Goal: Task Accomplishment & Management: Manage account settings

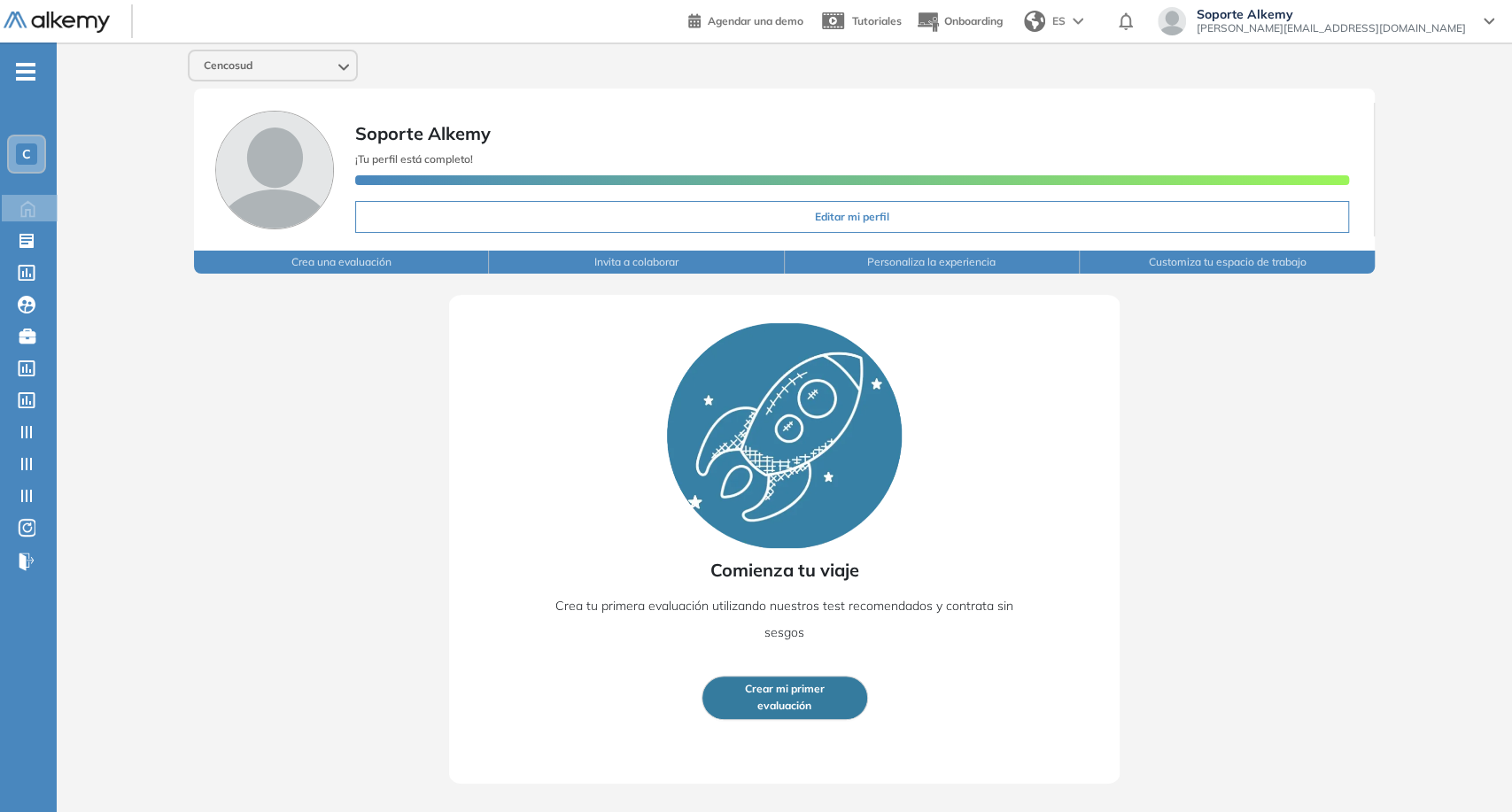
click at [1368, 30] on span "[PERSON_NAME][EMAIL_ADDRESS][DOMAIN_NAME]" at bounding box center [1331, 28] width 269 height 14
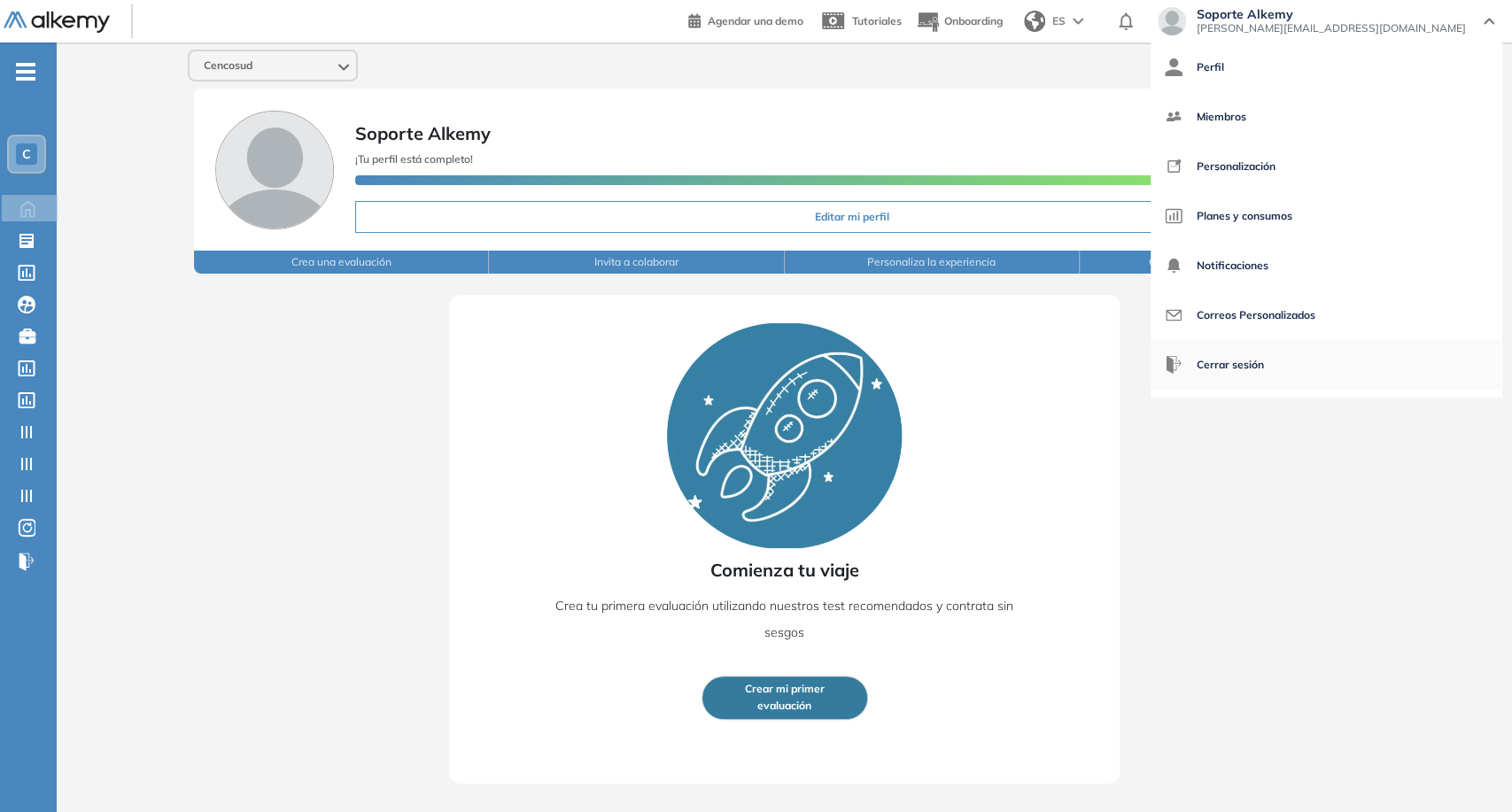
click at [1264, 354] on span "Cerrar sesión" at bounding box center [1230, 365] width 67 height 43
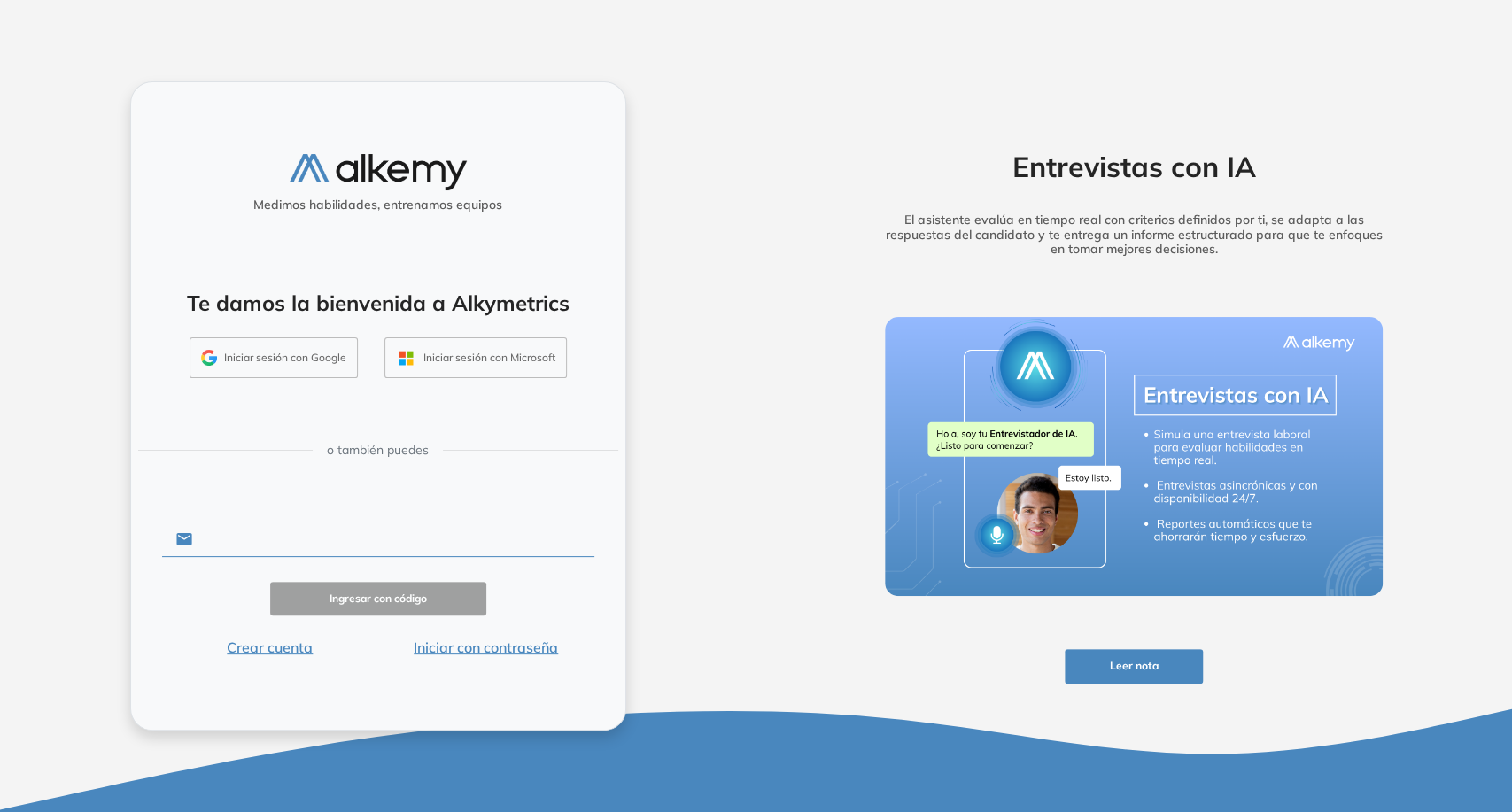
click at [324, 523] on input "text" at bounding box center [392, 539] width 401 height 33
type input "**********"
click at [493, 650] on button "Iniciar con contraseña" at bounding box center [486, 646] width 216 height 21
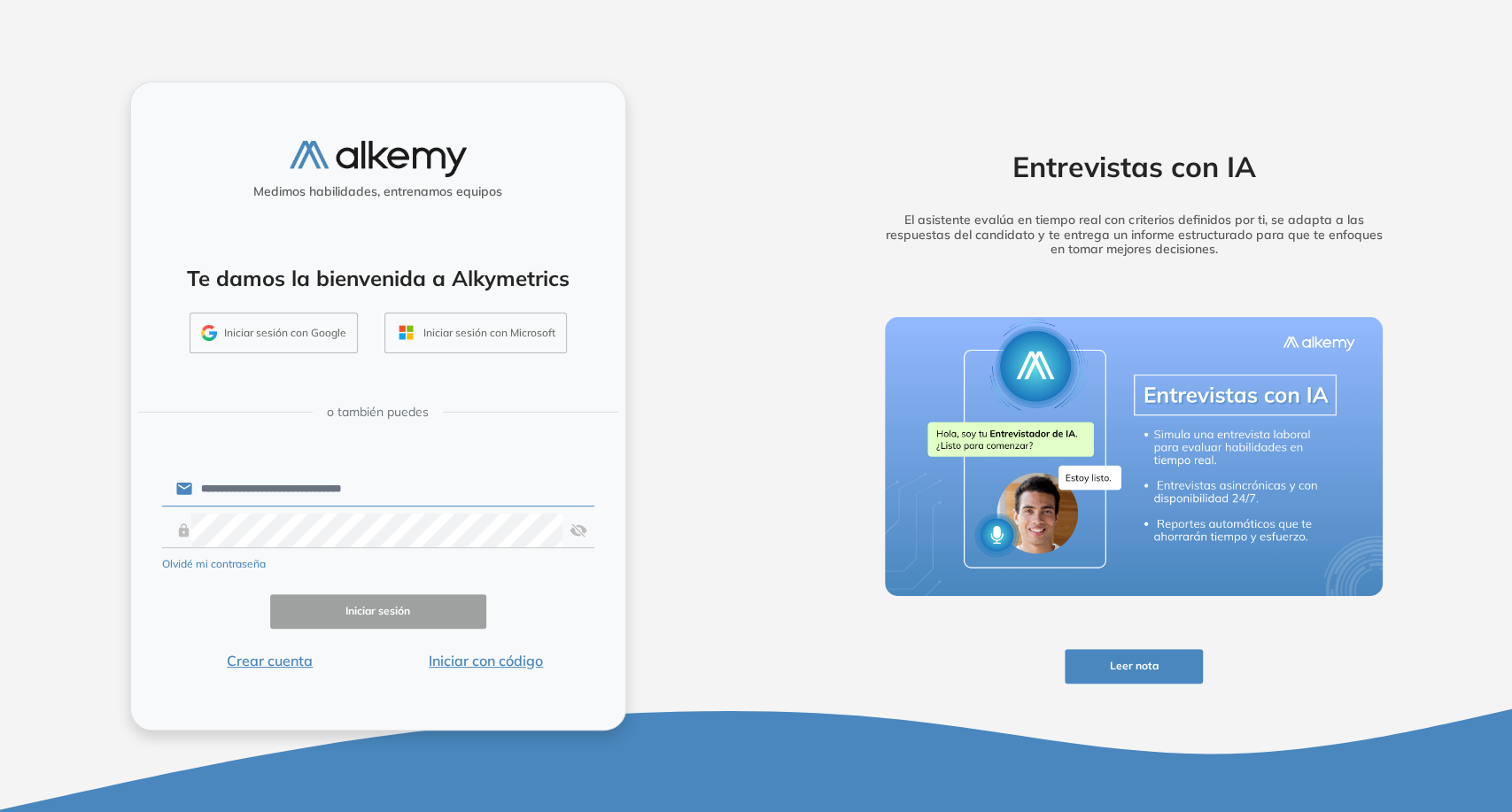
click at [396, 557] on div "Olvidé mi contraseña" at bounding box center [378, 561] width 432 height 21
click at [401, 602] on button "Iniciar sesión" at bounding box center [378, 611] width 216 height 34
